Goal: Find specific page/section: Find specific page/section

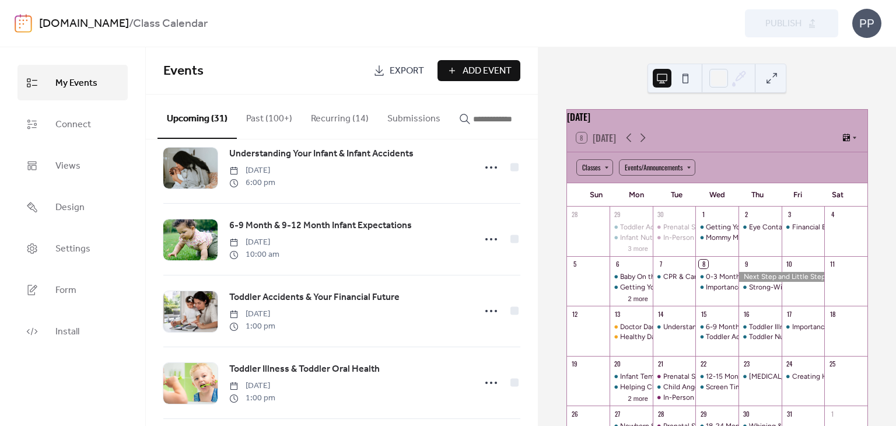
scroll to position [144, 0]
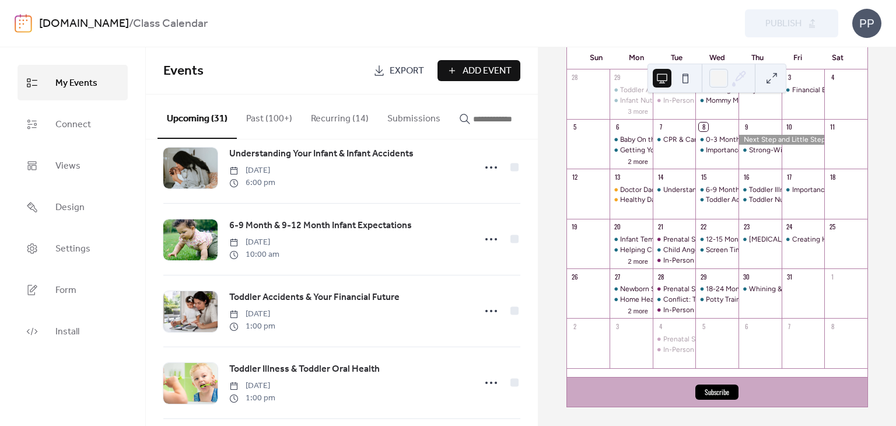
click at [501, 118] on input "button" at bounding box center [508, 119] width 70 height 14
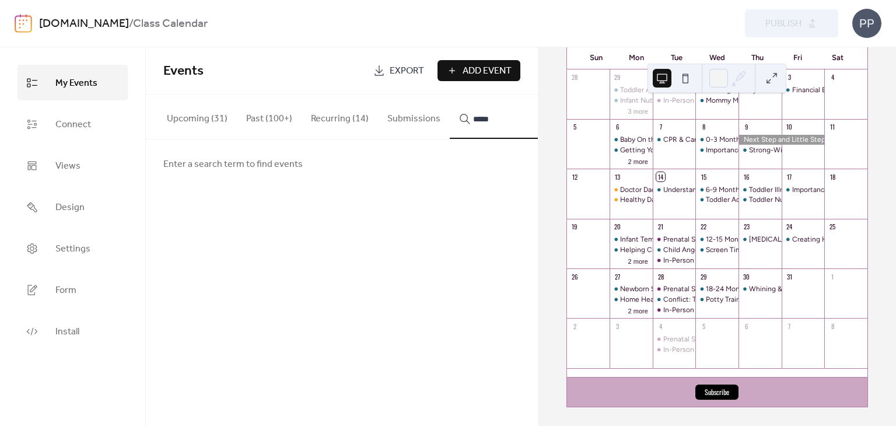
type input "******"
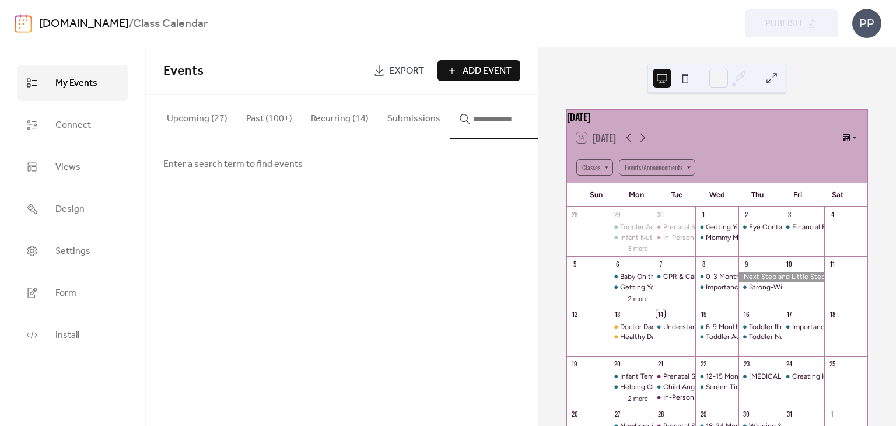
click at [491, 123] on input "button" at bounding box center [508, 119] width 70 height 14
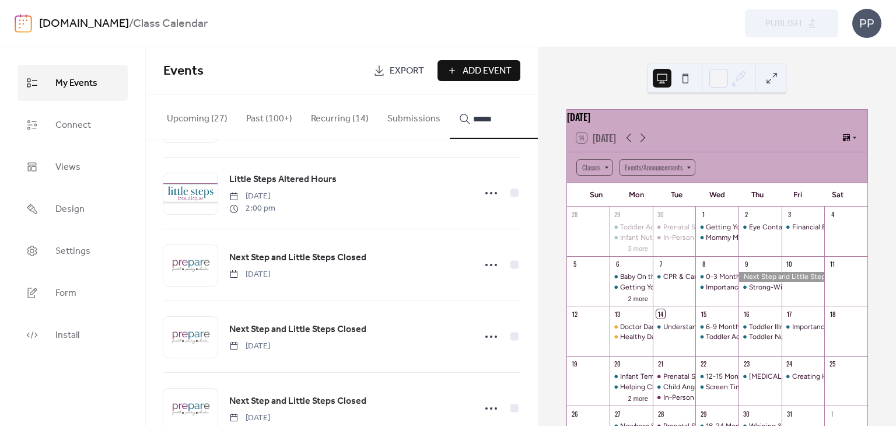
scroll to position [1545, 0]
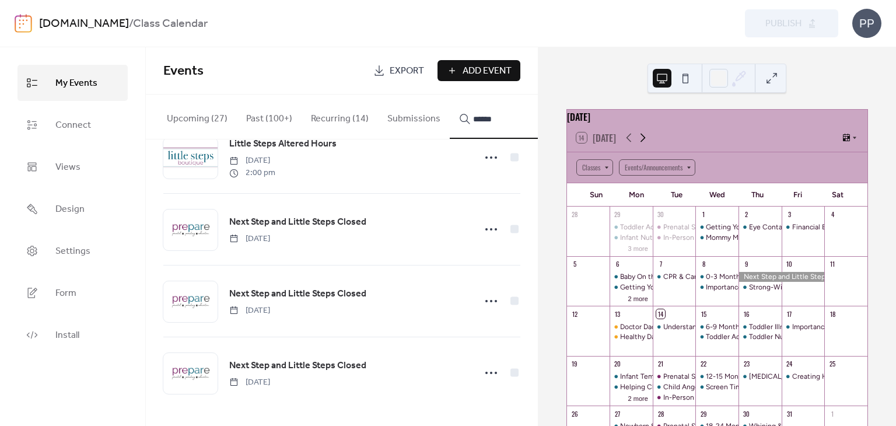
click at [642, 142] on icon at bounding box center [643, 138] width 14 height 14
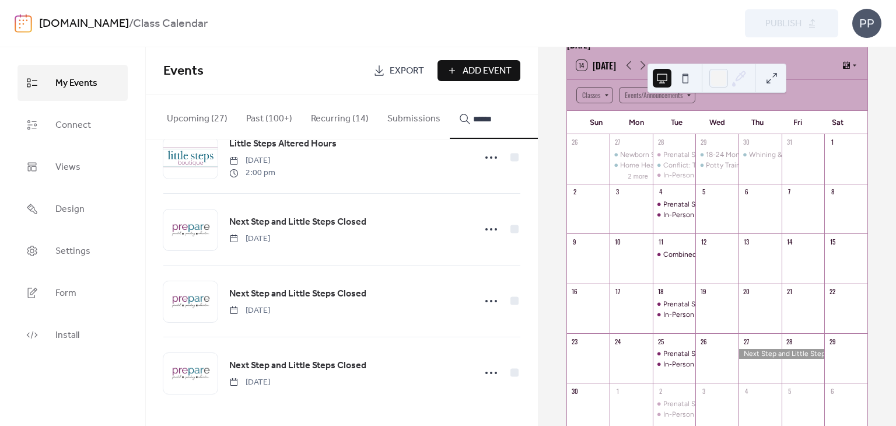
scroll to position [0, 0]
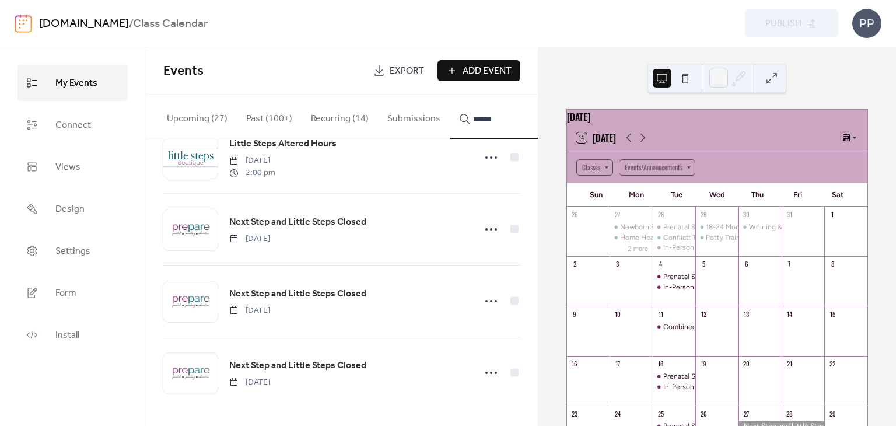
click at [504, 120] on input "******" at bounding box center [508, 119] width 70 height 14
type input "*"
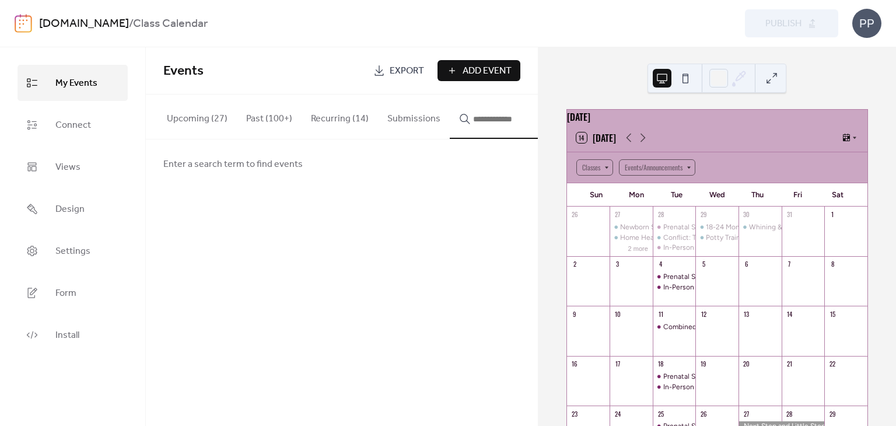
click at [481, 146] on div "Enter a search term to find events" at bounding box center [342, 163] width 392 height 49
click at [497, 123] on input "button" at bounding box center [508, 119] width 70 height 14
click at [627, 142] on icon at bounding box center [629, 138] width 14 height 14
